Goal: Task Accomplishment & Management: Manage account settings

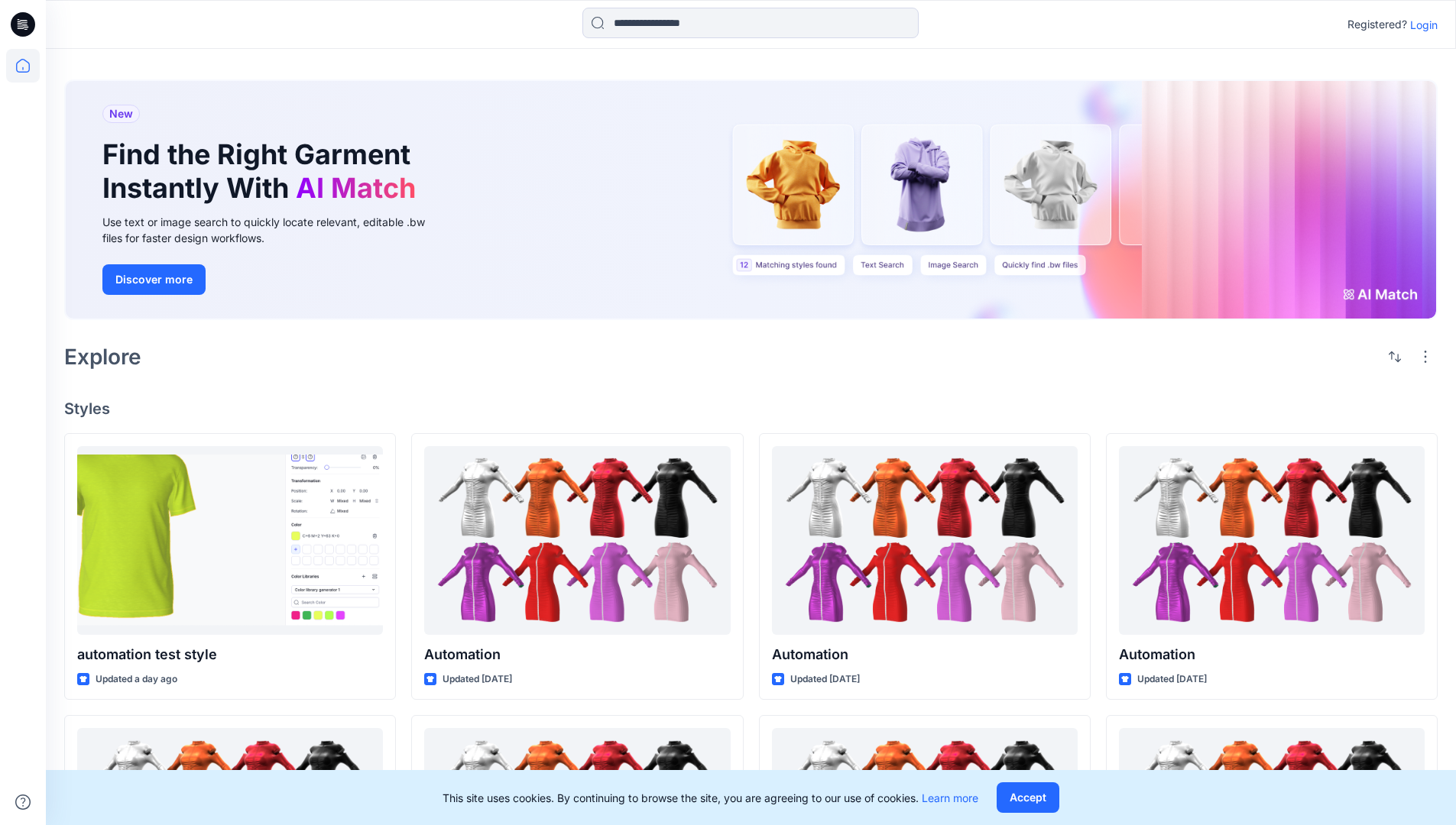
click at [1420, 25] on p "Login" at bounding box center [1423, 24] width 27 height 16
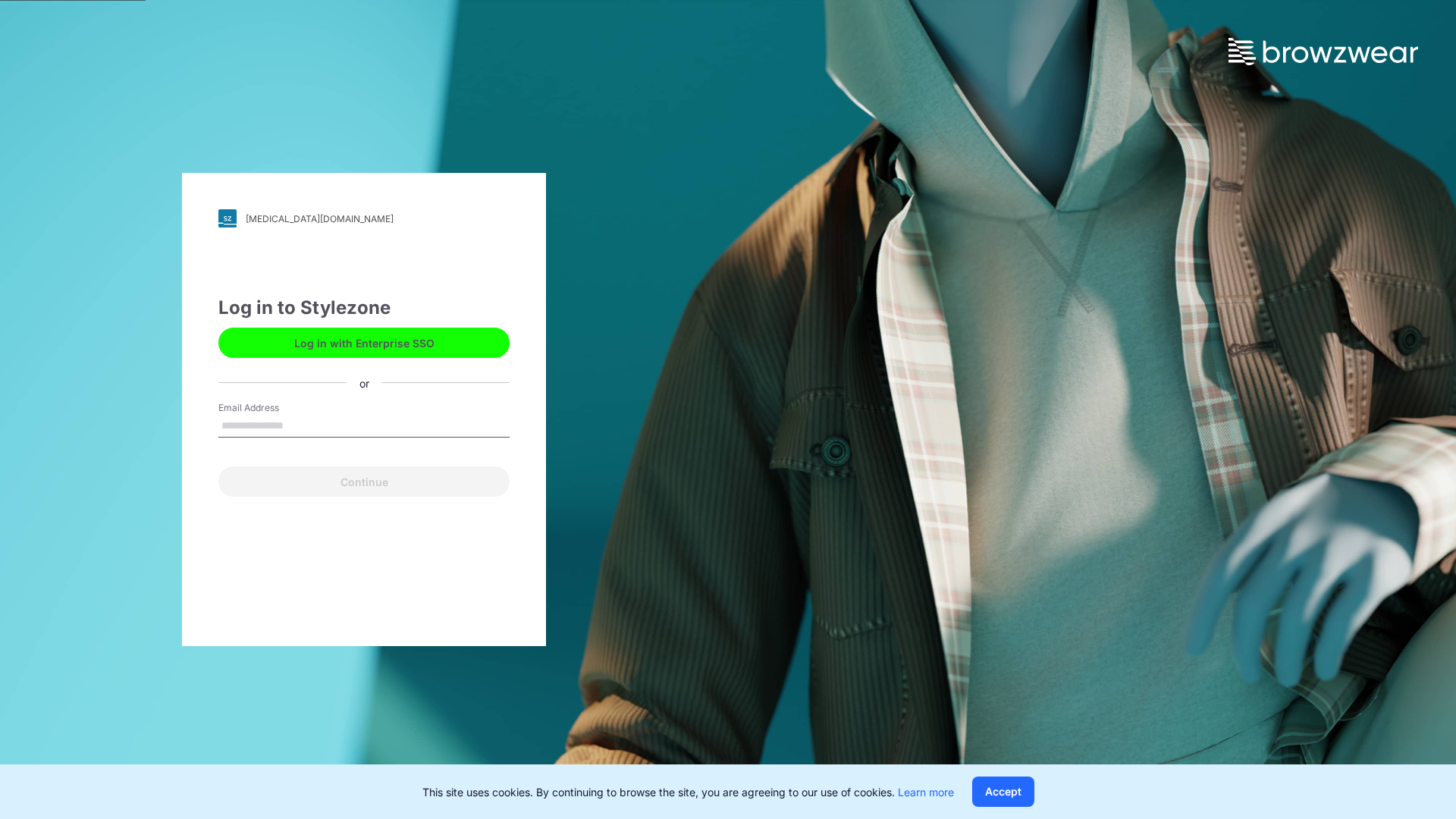
click at [300, 425] on input "Email Address" at bounding box center [364, 427] width 291 height 23
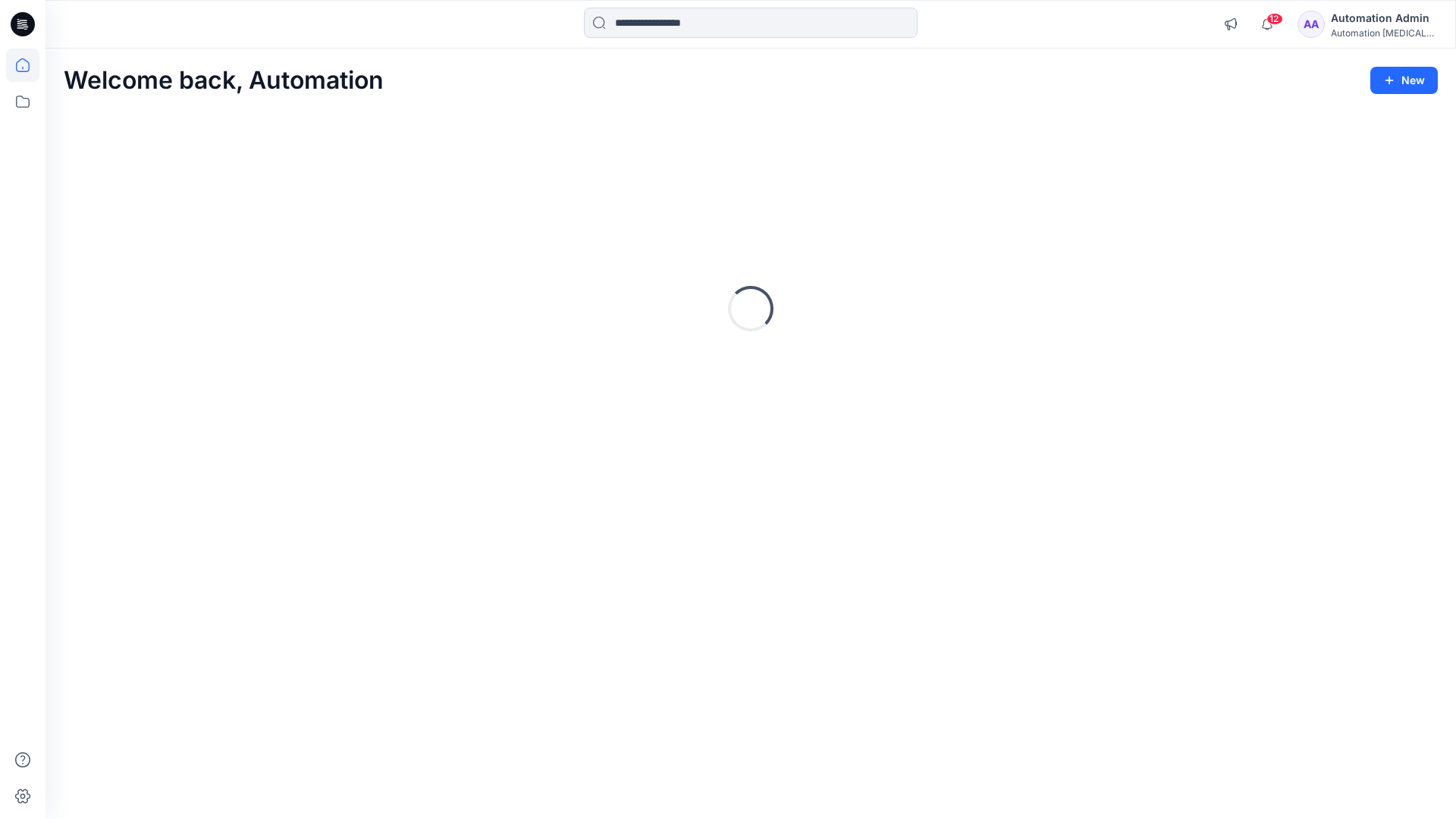
click at [29, 65] on icon at bounding box center [22, 65] width 14 height 14
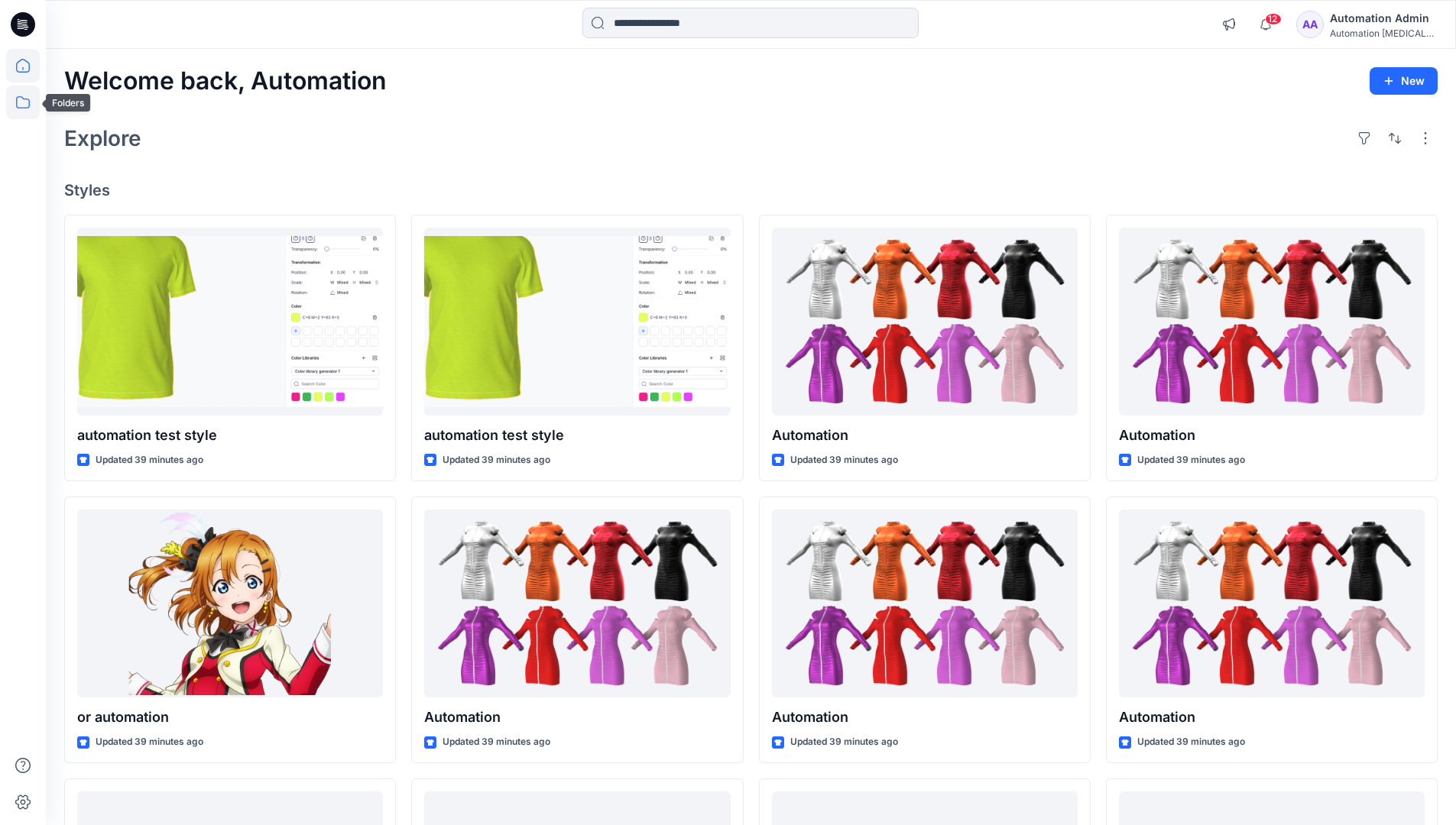
click at [20, 105] on icon at bounding box center [22, 102] width 34 height 34
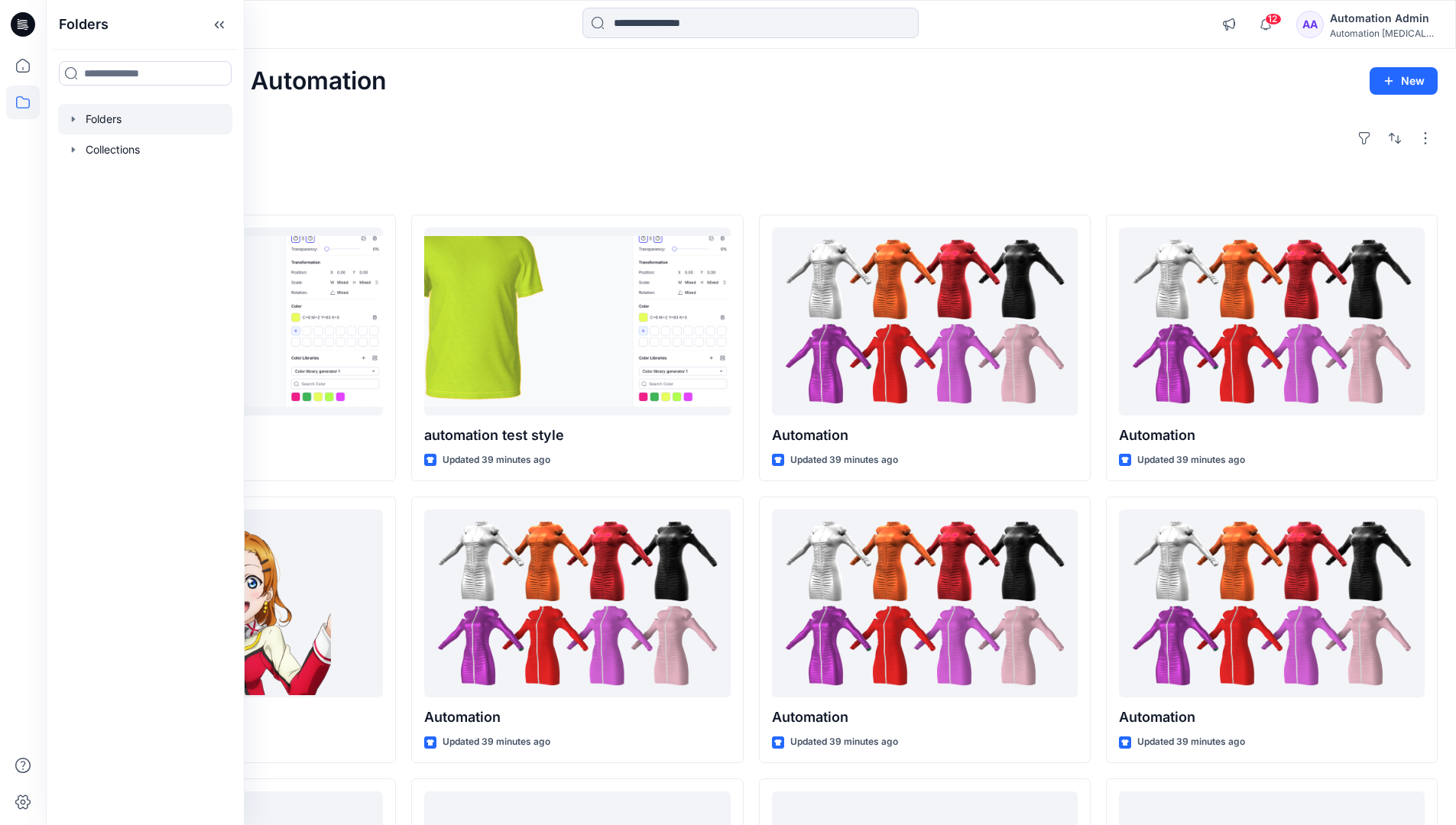
click at [139, 125] on div at bounding box center [146, 119] width 175 height 30
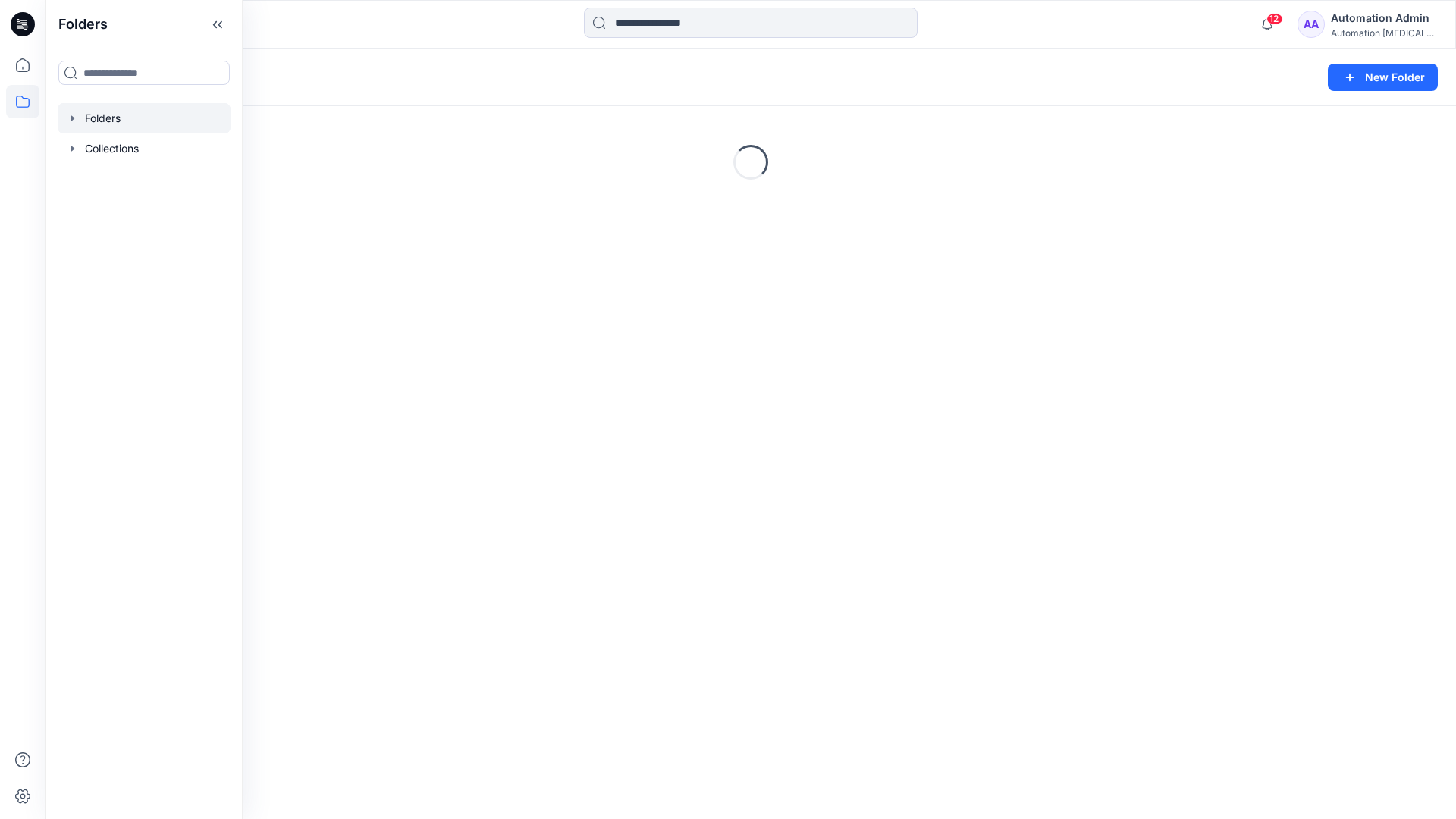
click at [686, 503] on div "Folders New Folder Loading..." at bounding box center [751, 433] width 1410 height 771
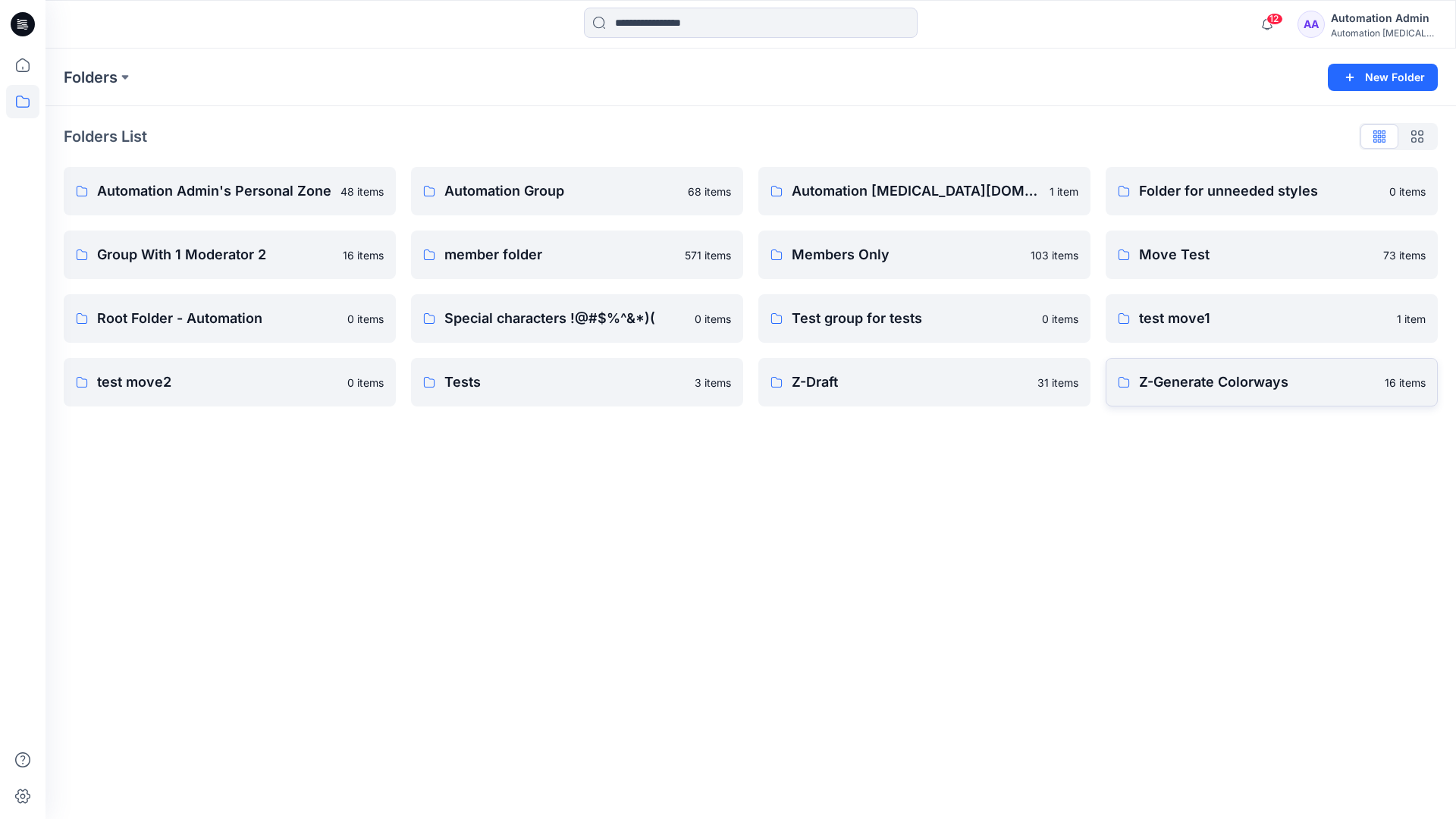
click at [1185, 388] on p "Z-Generate Colorways" at bounding box center [1257, 383] width 237 height 21
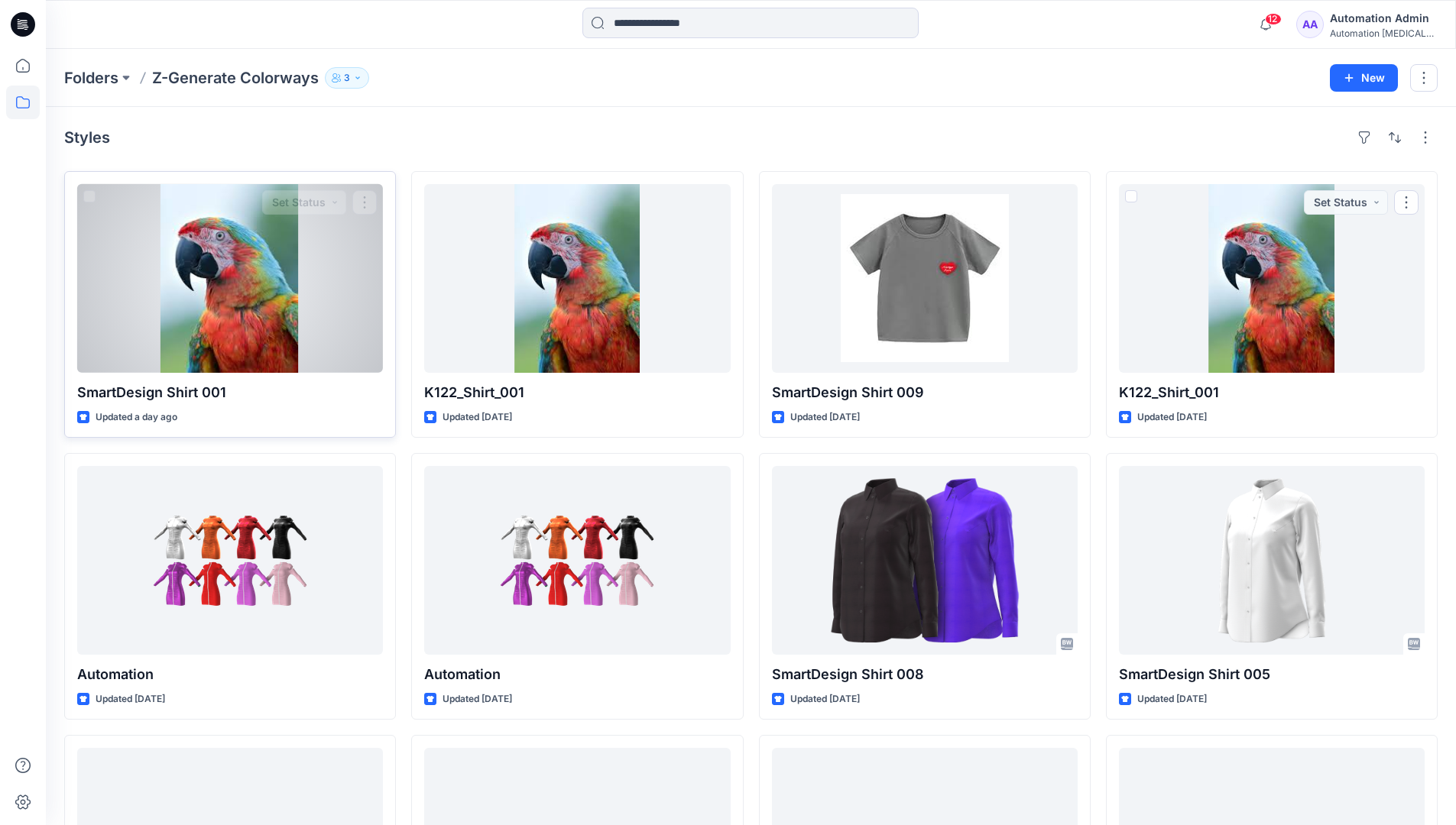
click at [298, 270] on div at bounding box center [230, 278] width 306 height 189
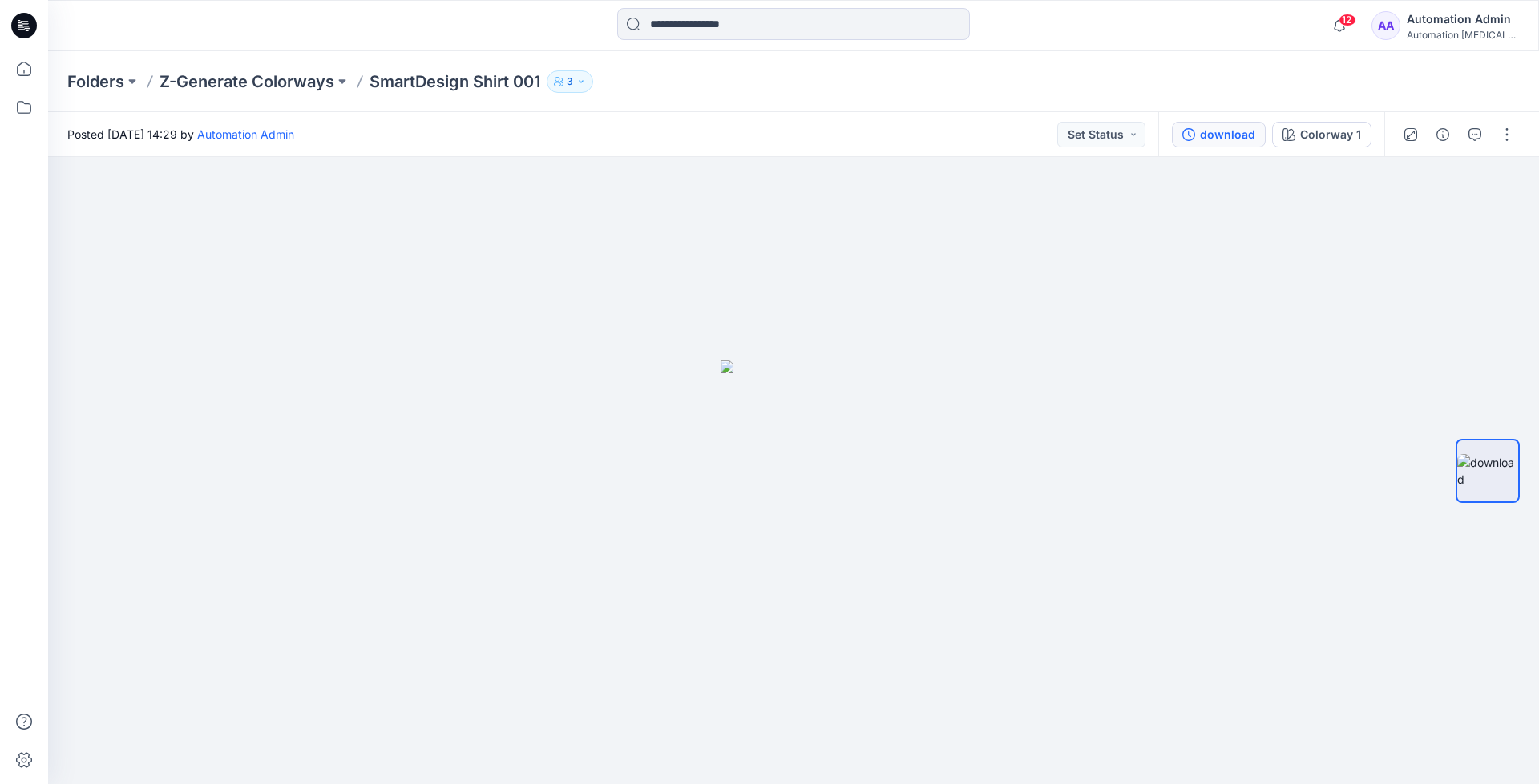
click at [1230, 134] on div "download" at bounding box center [1227, 135] width 55 height 17
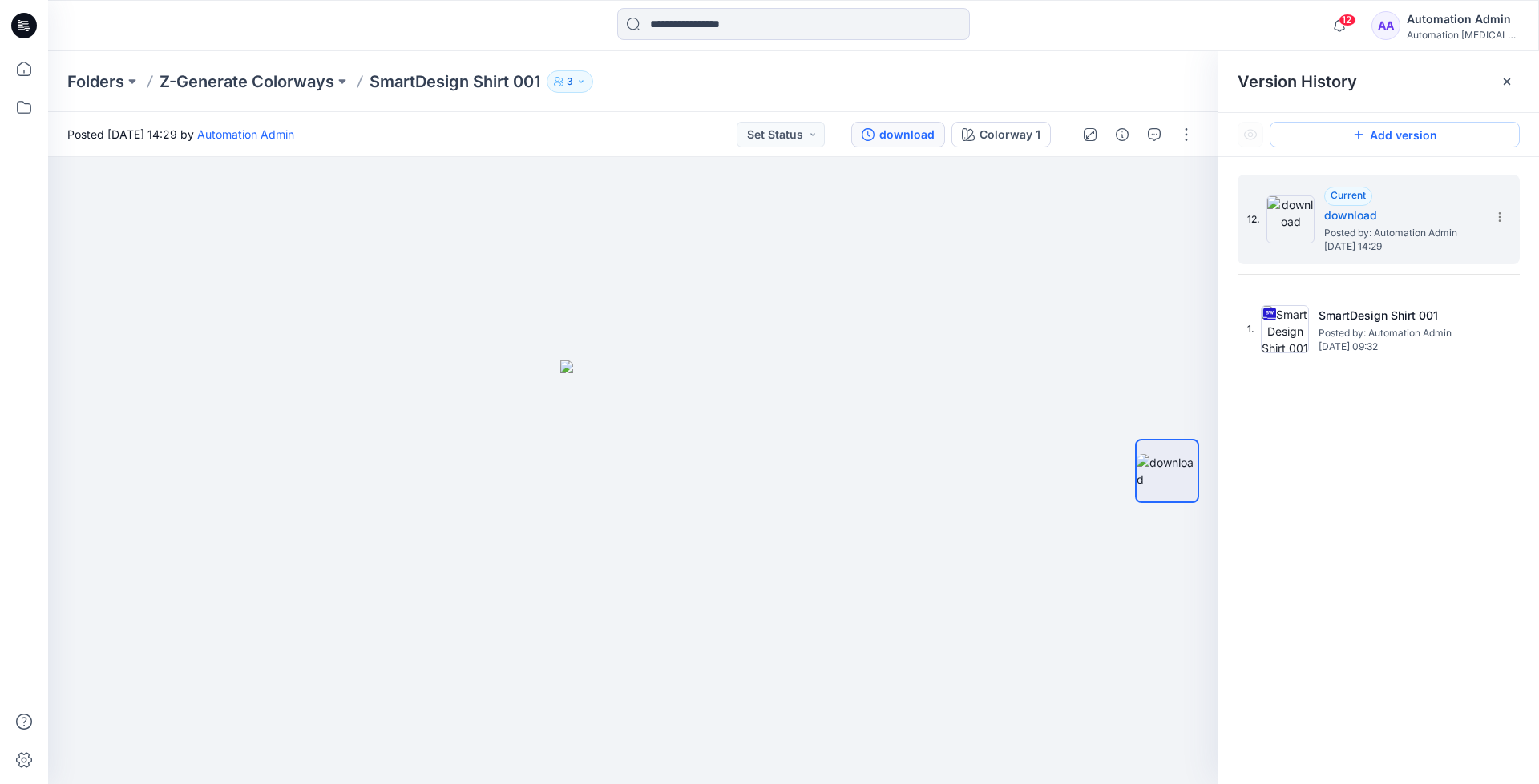
click at [1371, 142] on button "Add version" at bounding box center [1395, 135] width 250 height 26
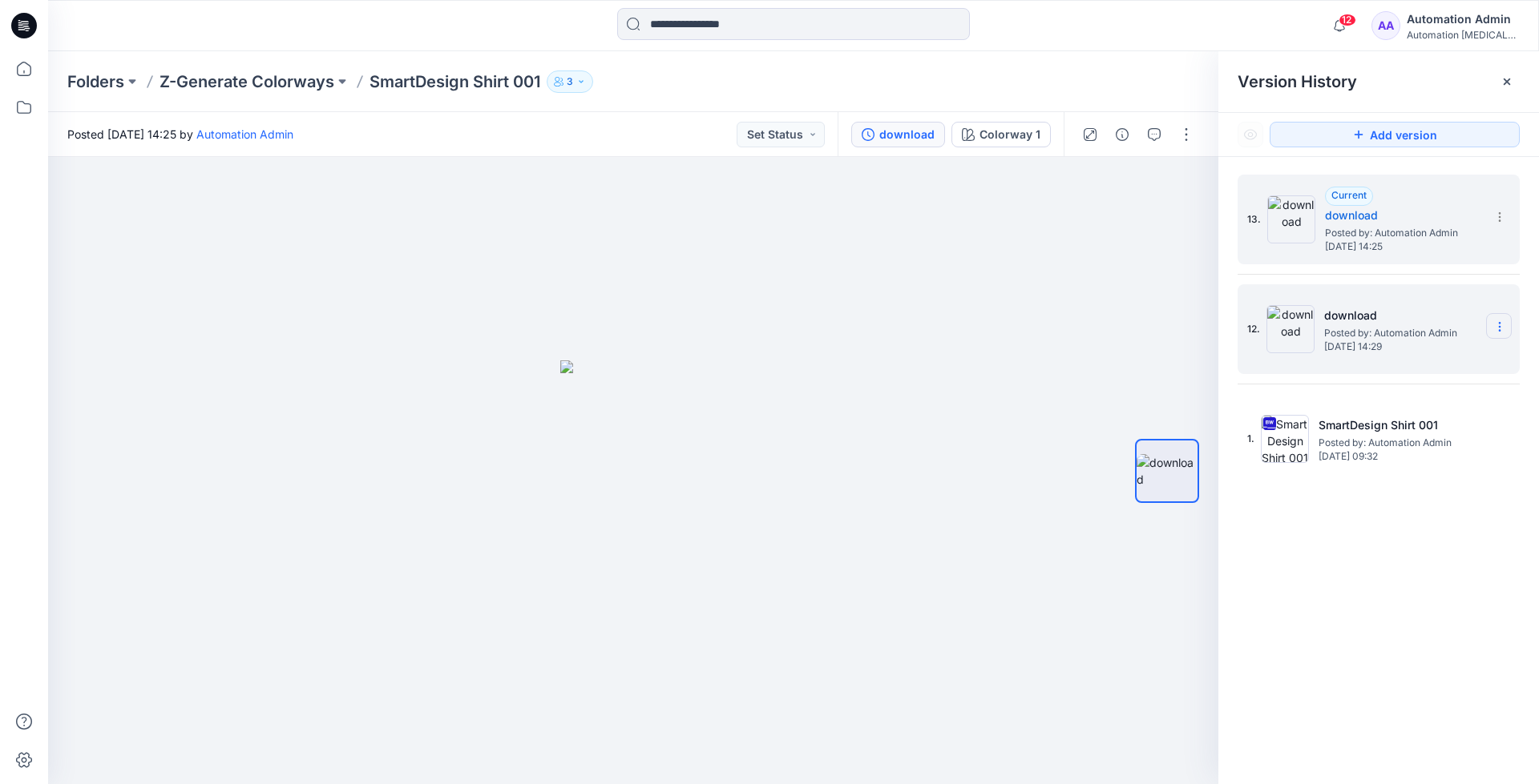
click at [1495, 326] on icon at bounding box center [1499, 326] width 13 height 13
click at [1422, 354] on span "Restore Version" at bounding box center [1391, 358] width 82 height 19
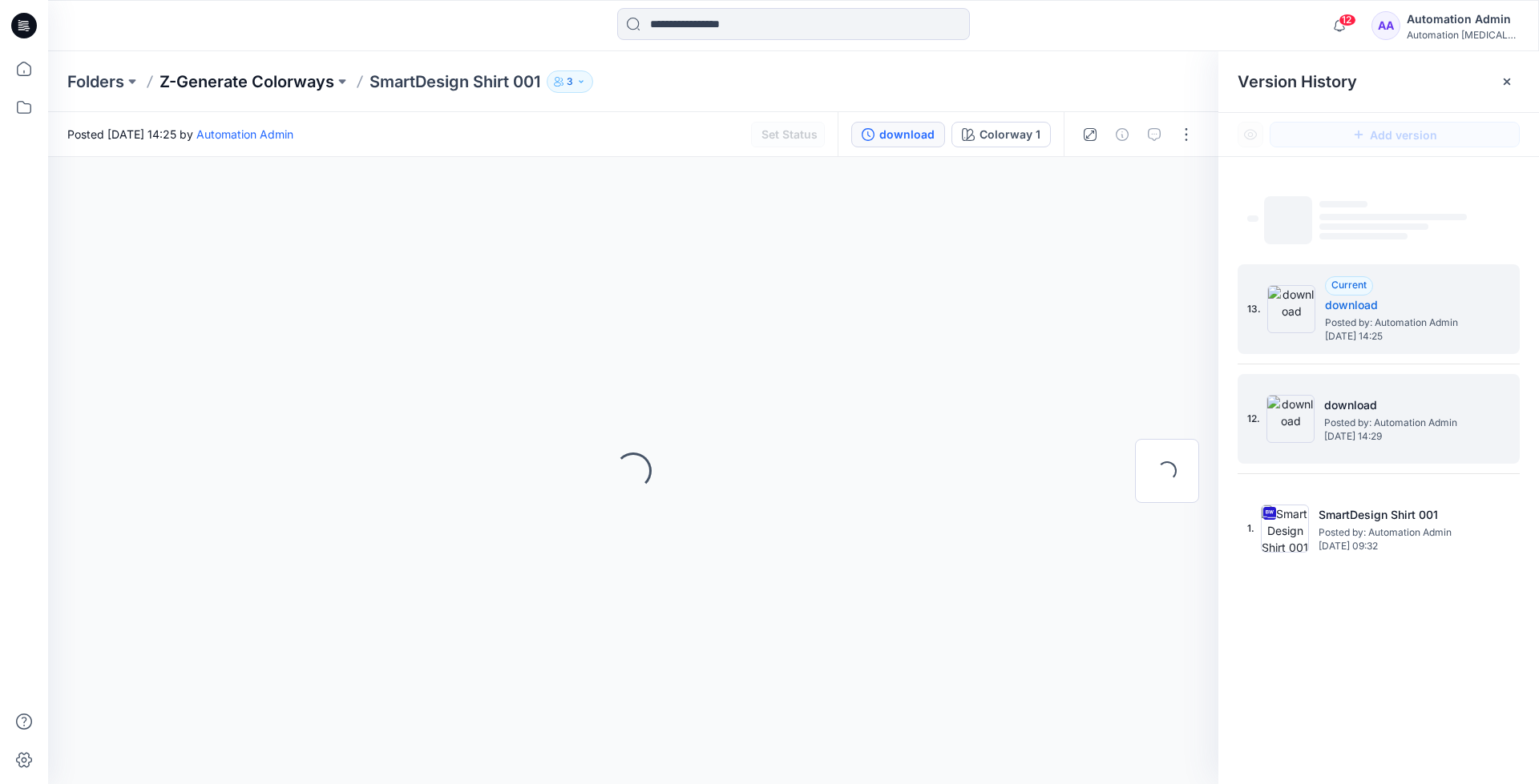
click at [285, 82] on p "Z-Generate Colorways" at bounding box center [247, 82] width 174 height 22
